Goal: Navigation & Orientation: Find specific page/section

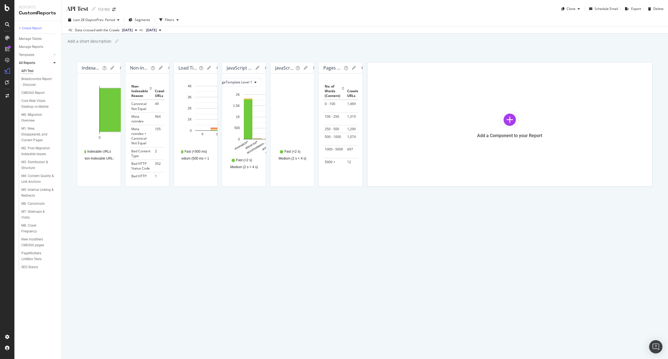
click at [5, 25] on icon at bounding box center [7, 24] width 4 height 4
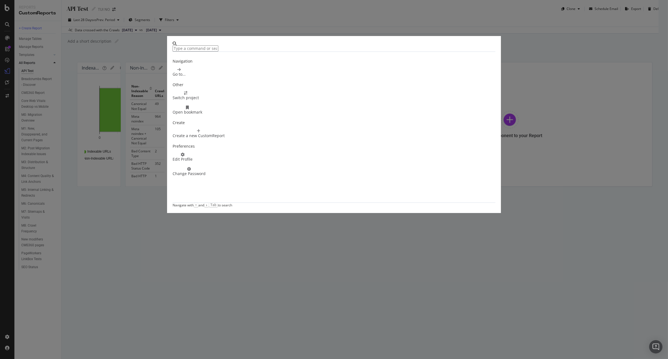
click at [5, 25] on div "Navigation Go to... Other Switch project Open bookmark Create Create a new Cust…" at bounding box center [334, 179] width 668 height 359
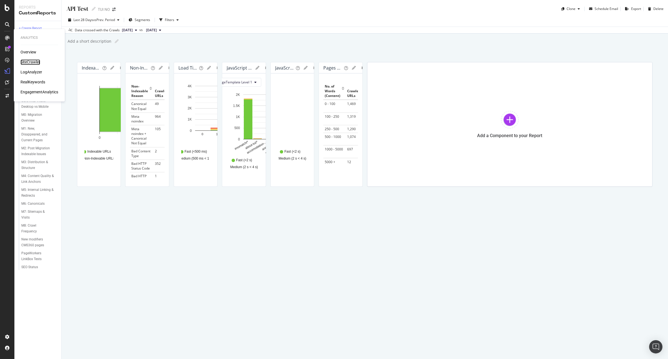
click at [33, 60] on div "SiteCrawler" at bounding box center [30, 63] width 20 height 6
